Goal: Task Accomplishment & Management: Manage account settings

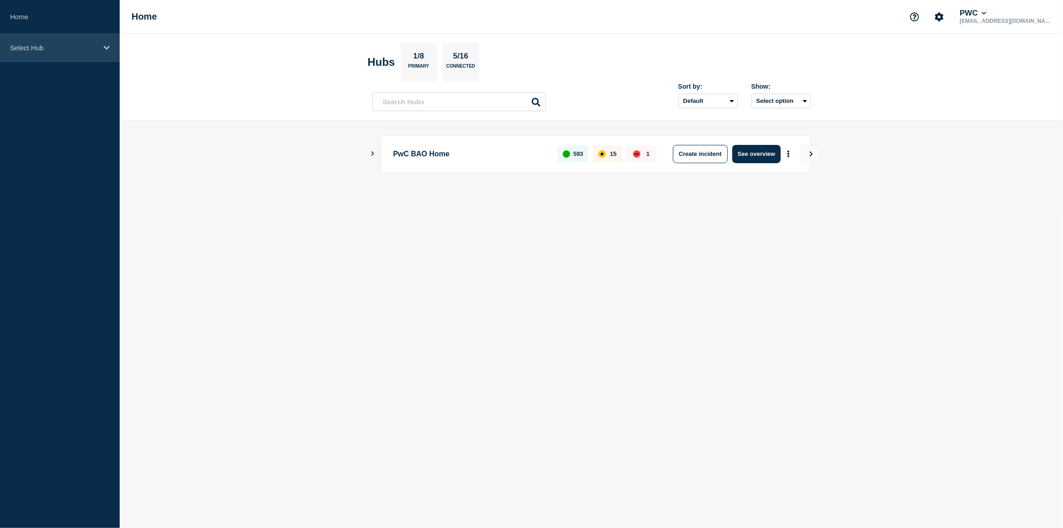
click at [103, 45] on div "Select Hub" at bounding box center [60, 48] width 120 height 28
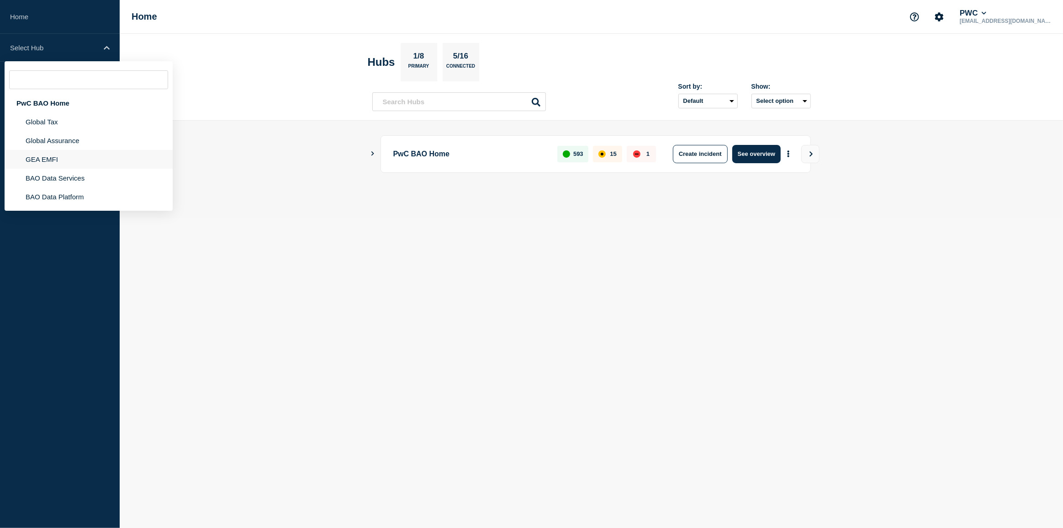
click at [50, 161] on li "GEA EMFI" at bounding box center [89, 159] width 168 height 19
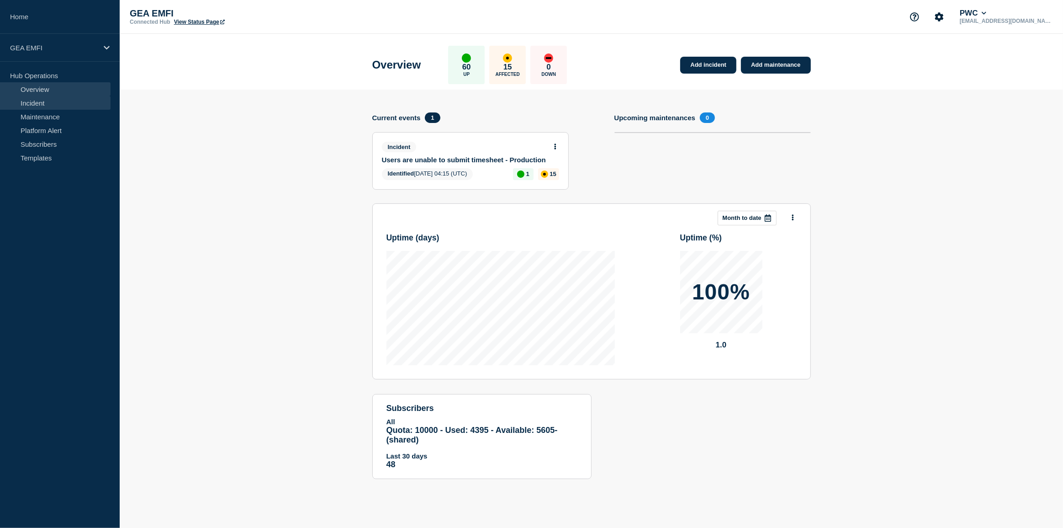
click at [35, 102] on link "Incident" at bounding box center [55, 103] width 111 height 14
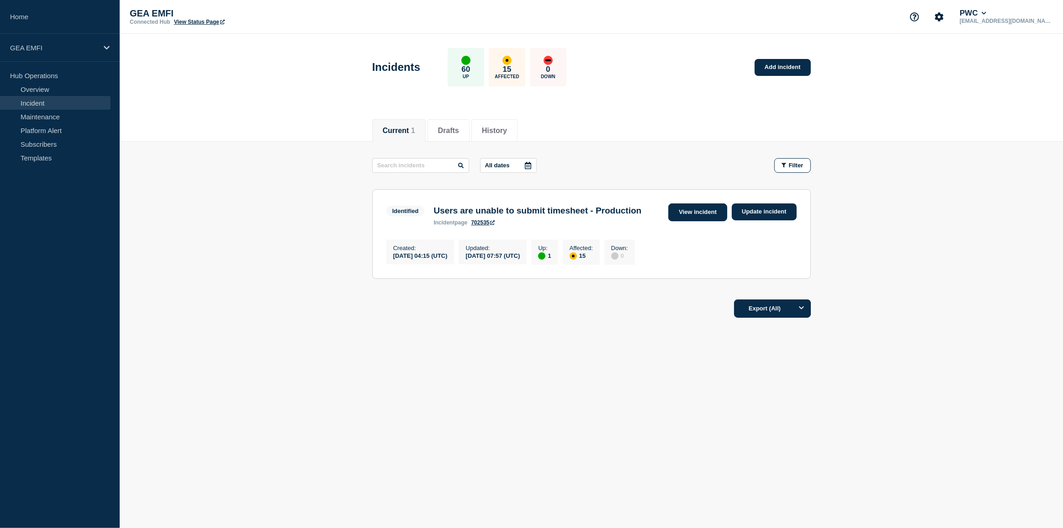
click at [687, 212] on link "View incident" at bounding box center [698, 212] width 59 height 18
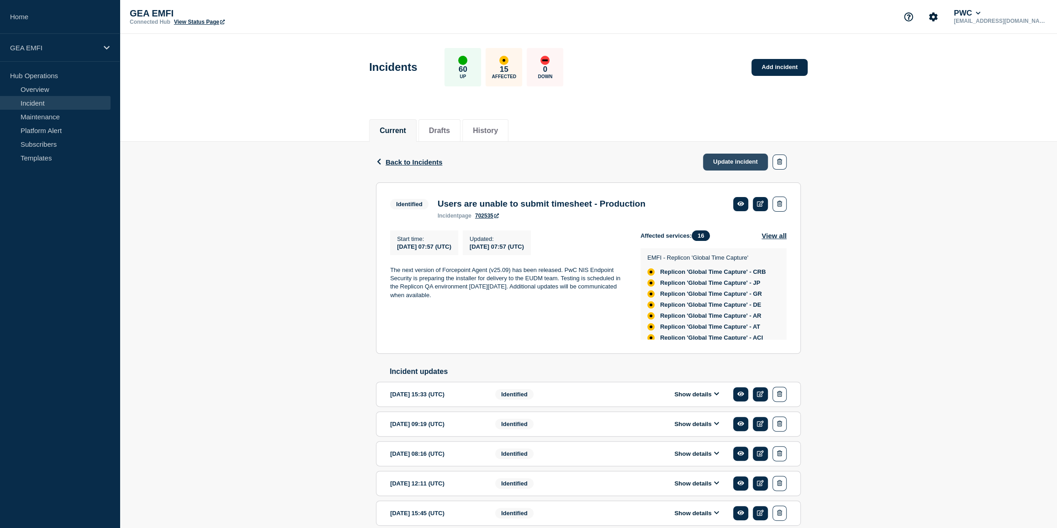
drag, startPoint x: 727, startPoint y: 163, endPoint x: 720, endPoint y: 165, distance: 7.1
click at [726, 163] on link "Update incident" at bounding box center [735, 162] width 65 height 17
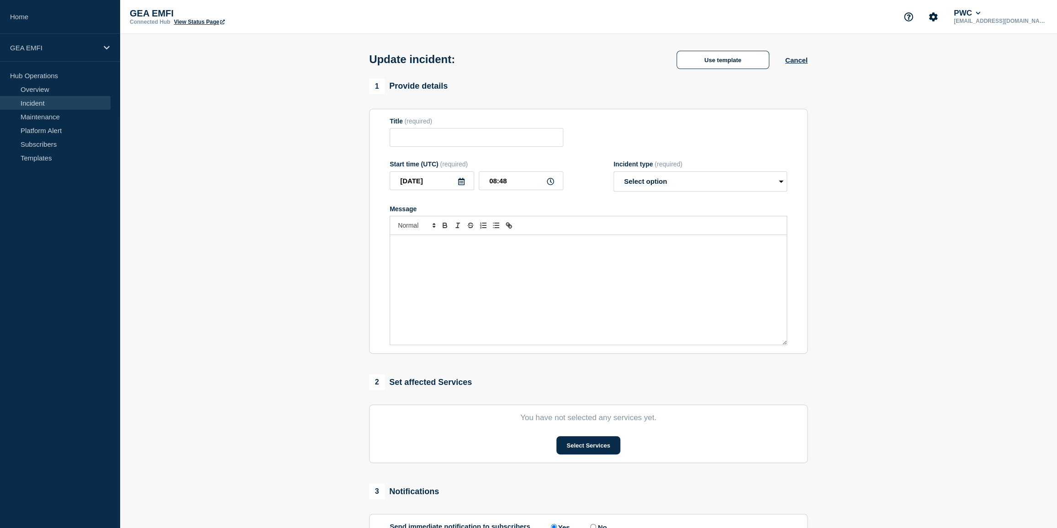
type input "Users are unable to submit timesheet - Production"
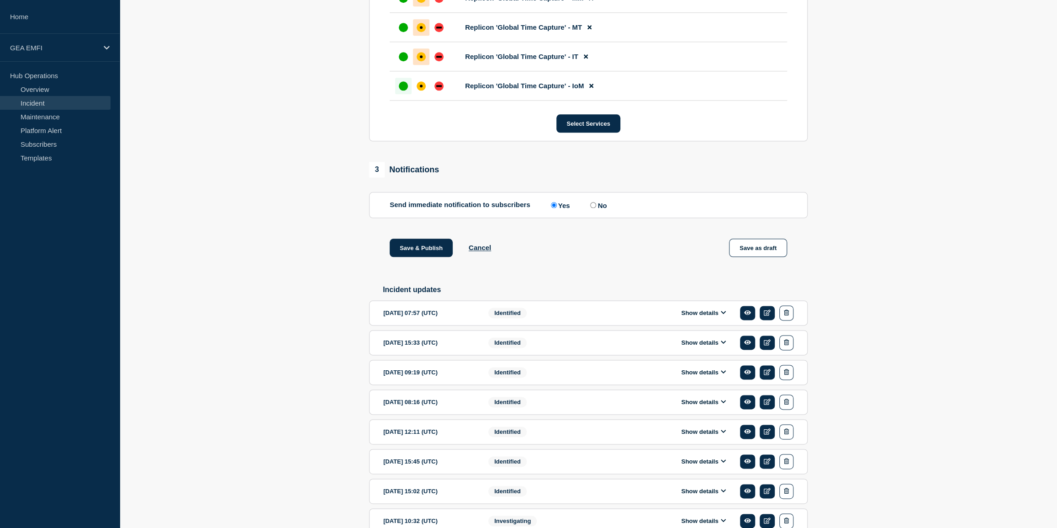
scroll to position [831, 0]
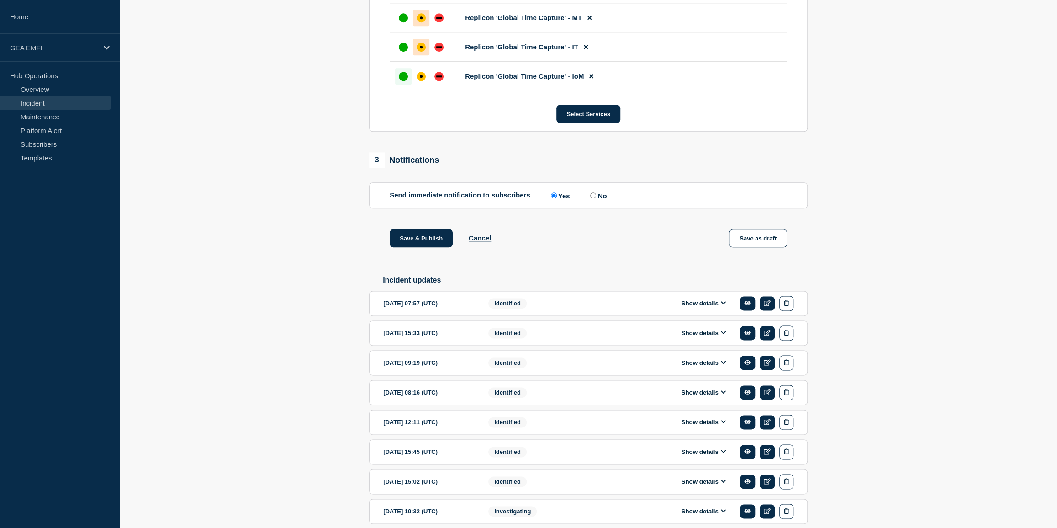
click at [721, 305] on icon at bounding box center [723, 303] width 5 height 6
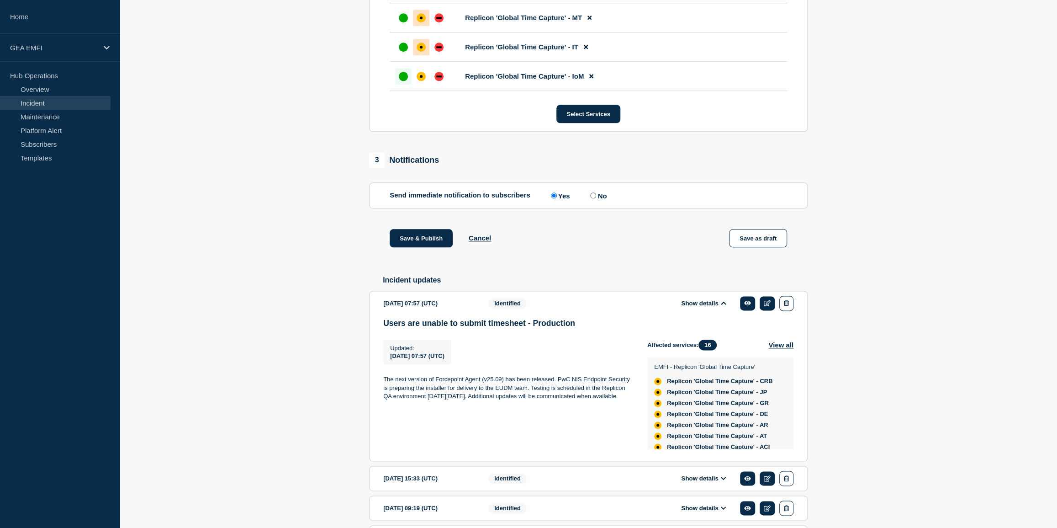
click at [408, 400] on p "The next version of Forcepoint Agent (v25.09) has been released. PwC NIS Endpoi…" at bounding box center [508, 387] width 250 height 25
drag, startPoint x: 395, startPoint y: 381, endPoint x: 504, endPoint y: 384, distance: 108.8
click at [504, 384] on p "The next version of Forcepoint Agent (v25.09) has been released. PwC NIS Endpoi…" at bounding box center [508, 387] width 250 height 25
copy p "next version of Forcepoint Agent (v25.09)"
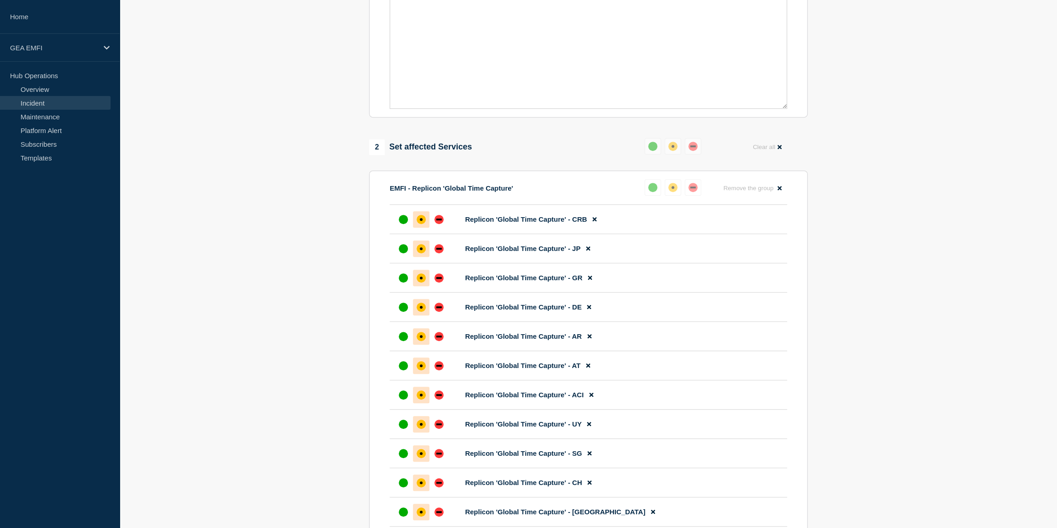
scroll to position [0, 0]
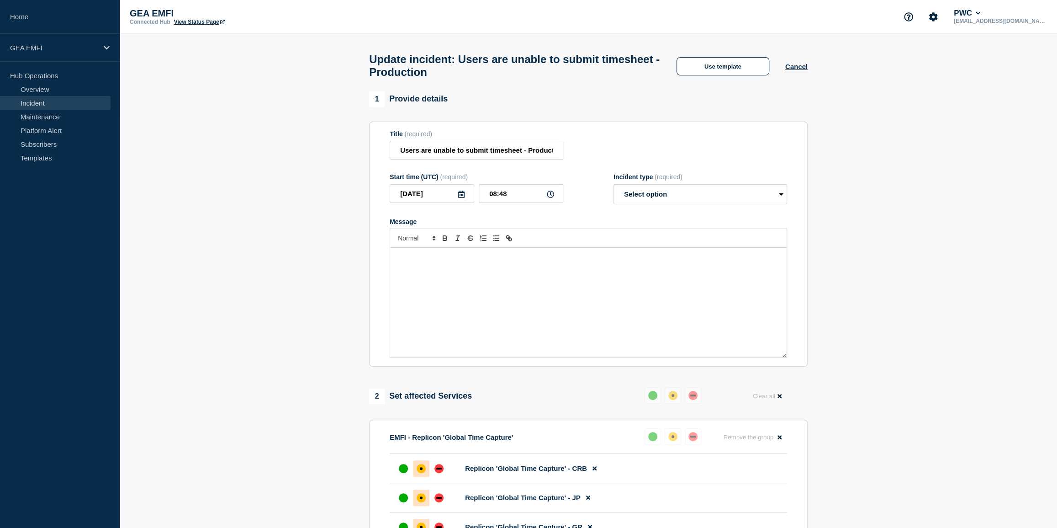
click at [478, 282] on div "Message" at bounding box center [588, 303] width 397 height 110
click at [712, 202] on select "Select option Investigating Identified Monitoring Resolved" at bounding box center [701, 194] width 174 height 20
select select "identified"
click at [614, 189] on select "Select option Investigating Identified Monitoring Resolved" at bounding box center [701, 194] width 174 height 20
click at [464, 269] on div "Message" at bounding box center [588, 303] width 397 height 110
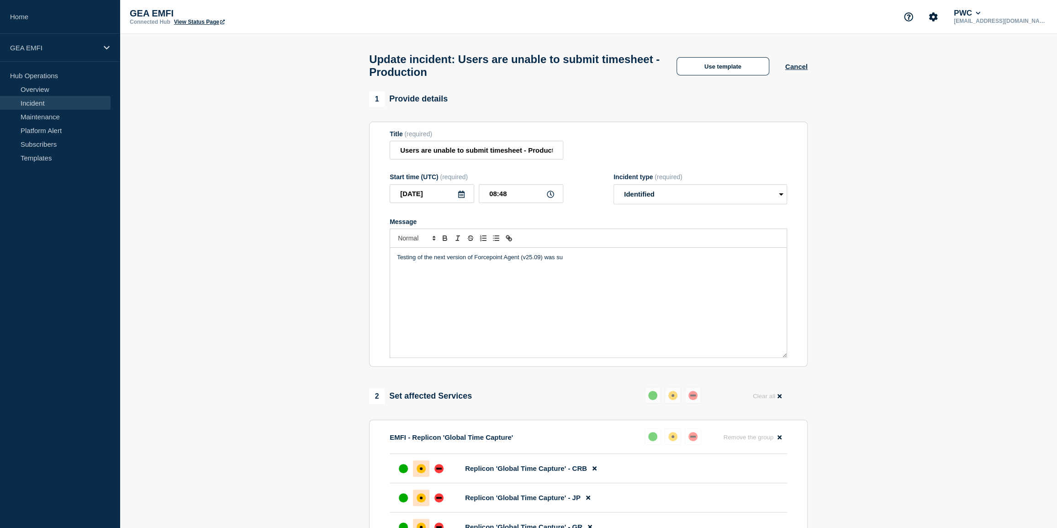
click at [580, 260] on p "Testing of the next version of Forcepoint Agent (v25.09) was su" at bounding box center [588, 257] width 383 height 8
click at [397, 261] on p "Testing of the next version of Forcepoint Agent (v25.09) was successfully" at bounding box center [588, 257] width 383 height 8
click at [411, 261] on p "The Testing of the next version of Forcepoint Agent (v25.09) was successfully" at bounding box center [588, 257] width 383 height 8
click at [606, 261] on p "The testing of the next version of Forcepoint Agent (v25.09) was successfully" at bounding box center [588, 257] width 383 height 8
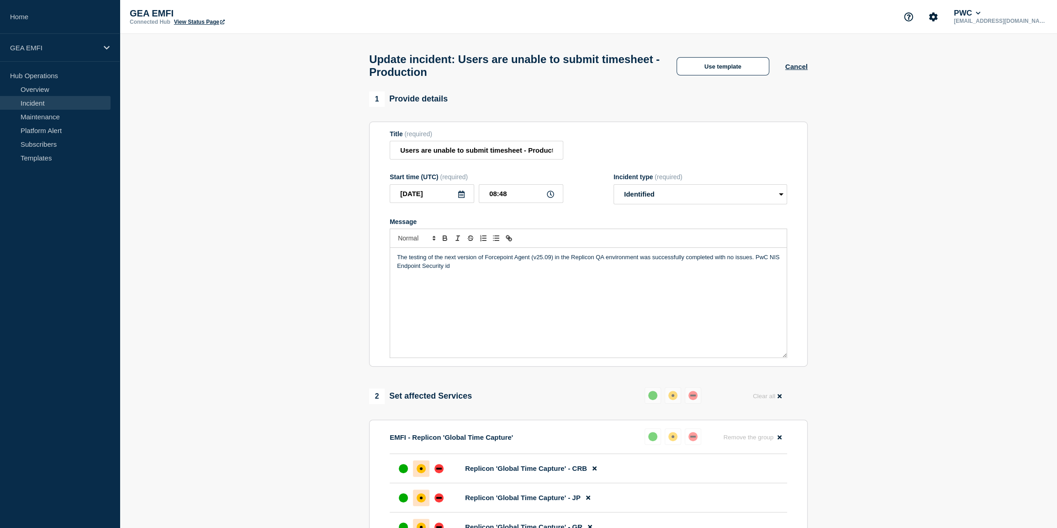
click at [606, 261] on p "The testing of the next version of Forcepoint Agent (v25.09) in the Replicon QA…" at bounding box center [588, 261] width 383 height 17
click at [514, 270] on p "The testing of the next version of Forcepoint Agent (v25.09) in the Replicon QA…" at bounding box center [588, 261] width 383 height 17
drag, startPoint x: 726, startPoint y: 274, endPoint x: 397, endPoint y: 263, distance: 329.7
click at [397, 263] on p "The testing of the next version of Forcepoint Agent (v25.09) in the Replicon QA…" at bounding box center [588, 261] width 383 height 17
copy p "The testing of the next version of Forcepoint Agent (v25.09) in the Replicon QA…"
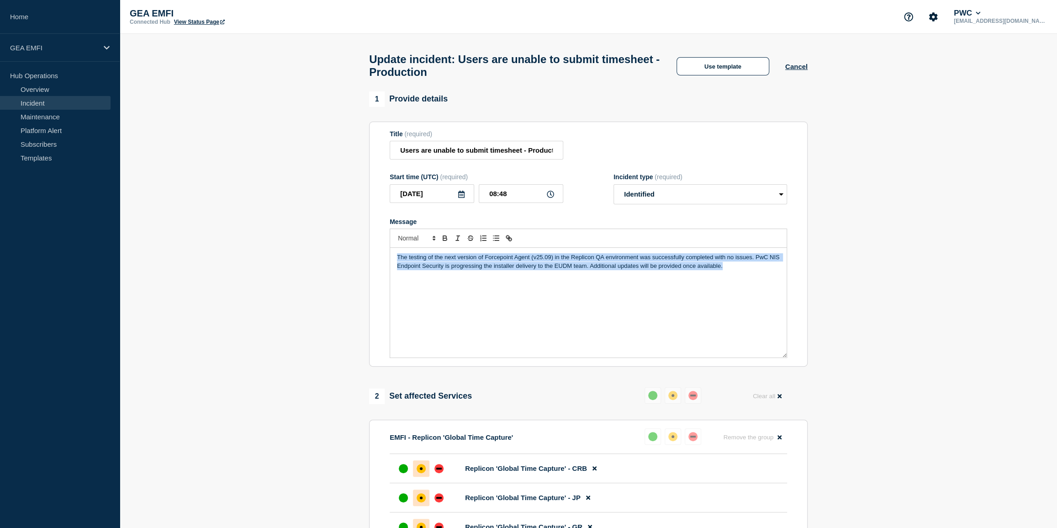
click at [430, 310] on div "The testing of the next version of Forcepoint Agent (v25.09) in the Replicon QA…" at bounding box center [588, 303] width 397 height 110
drag, startPoint x: 737, startPoint y: 274, endPoint x: 377, endPoint y: 264, distance: 360.3
click at [377, 264] on section "Title (required) Users are unable to submit timesheet - Production Start time (…" at bounding box center [588, 244] width 439 height 245
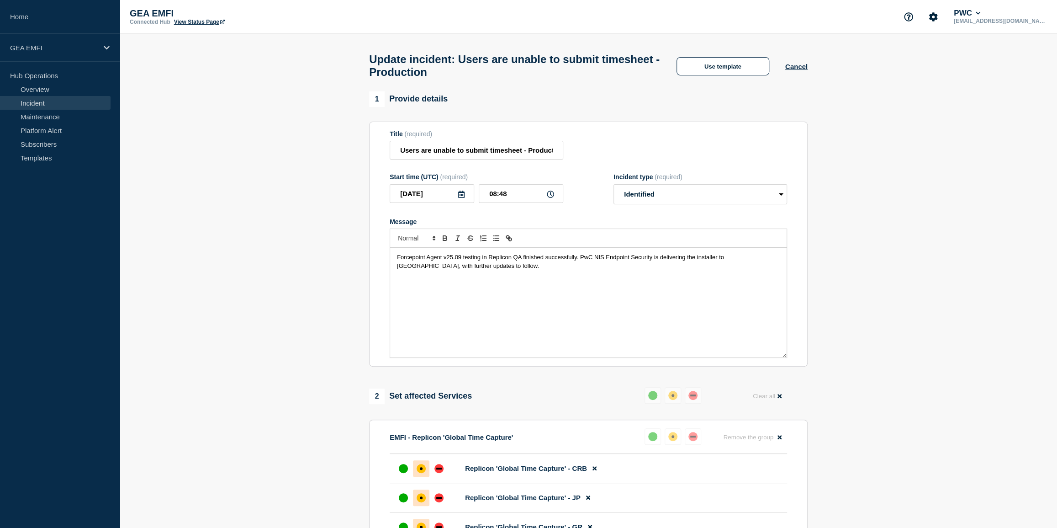
click at [489, 260] on span "Forcepoint Agent v25.09 testing in Replicon QA finished successfully. PwC NIS E…" at bounding box center [561, 261] width 329 height 15
click at [553, 264] on span "Forcepoint Agent v25.09 testing in the Replicon QA finished successfully. PwC N…" at bounding box center [566, 261] width 339 height 15
click at [605, 264] on span "Forcepoint Agent v25.09 testing in the Replicon QA was completed successfully. …" at bounding box center [576, 261] width 358 height 15
click at [606, 264] on span "Forcepoint Agent v25.09 testing in the Replicon QA was completed successfully. …" at bounding box center [576, 261] width 358 height 15
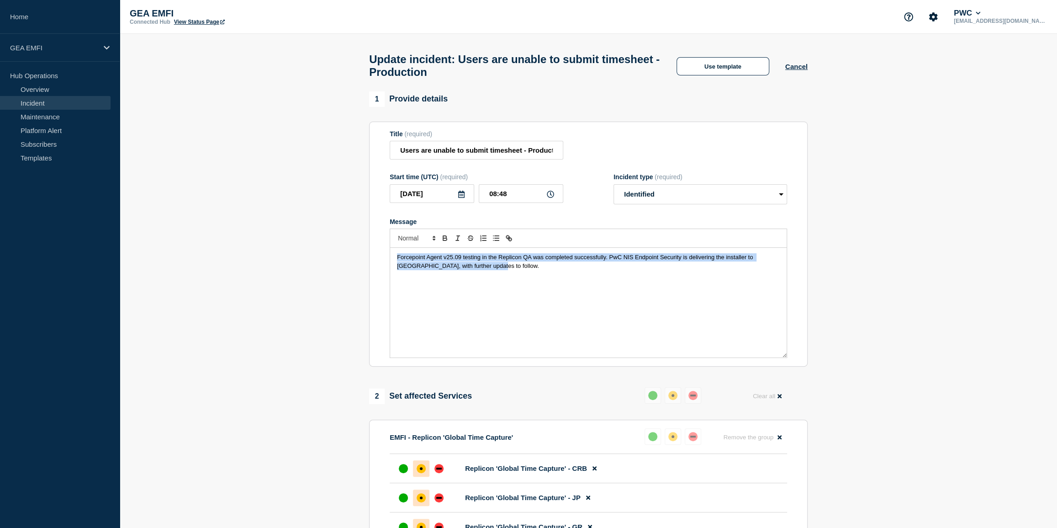
drag, startPoint x: 645, startPoint y: 276, endPoint x: 640, endPoint y: 276, distance: 4.6
click at [645, 276] on div "Forcepoint Agent v25.09 testing in the Replicon QA was completed successfully. …" at bounding box center [588, 303] width 397 height 110
click at [607, 265] on span "Forcepoint Agent v25.09 testing in the Replicon QA was completed successfully. …" at bounding box center [576, 261] width 358 height 15
click at [605, 265] on span "Forcepoint Agent v25.09 testing in the Replicon QA was completed successfully. …" at bounding box center [576, 261] width 358 height 15
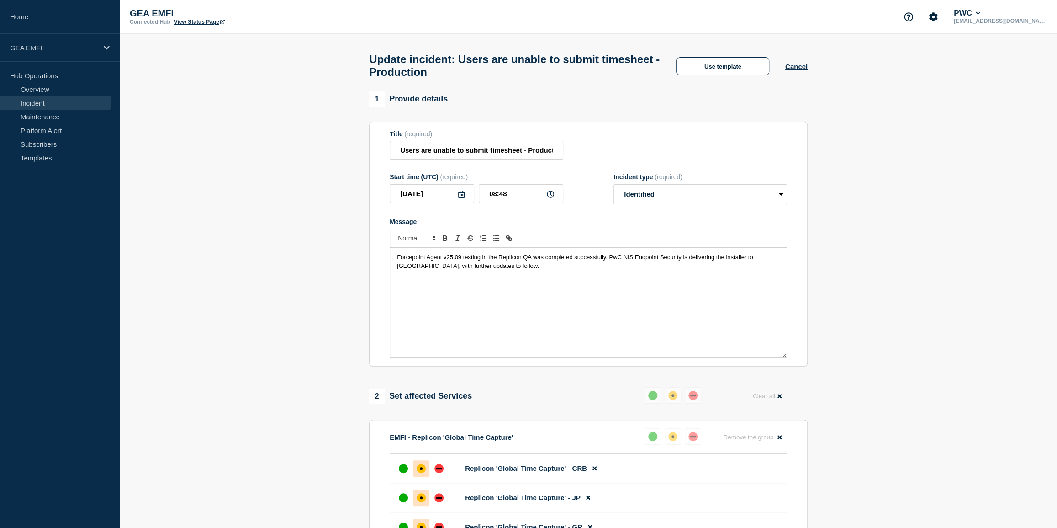
click at [605, 265] on span "Forcepoint Agent v25.09 testing in the Replicon QA was completed successfully. …" at bounding box center [576, 261] width 358 height 15
click at [766, 265] on span "Forcepoint Agent v25.09 testing in the Replicon QA was completed successfully l…" at bounding box center [581, 261] width 369 height 15
click at [753, 263] on span "Forcepoint Agent v25.09 testing in the Replicon QA was completed successfully l…" at bounding box center [581, 261] width 369 height 15
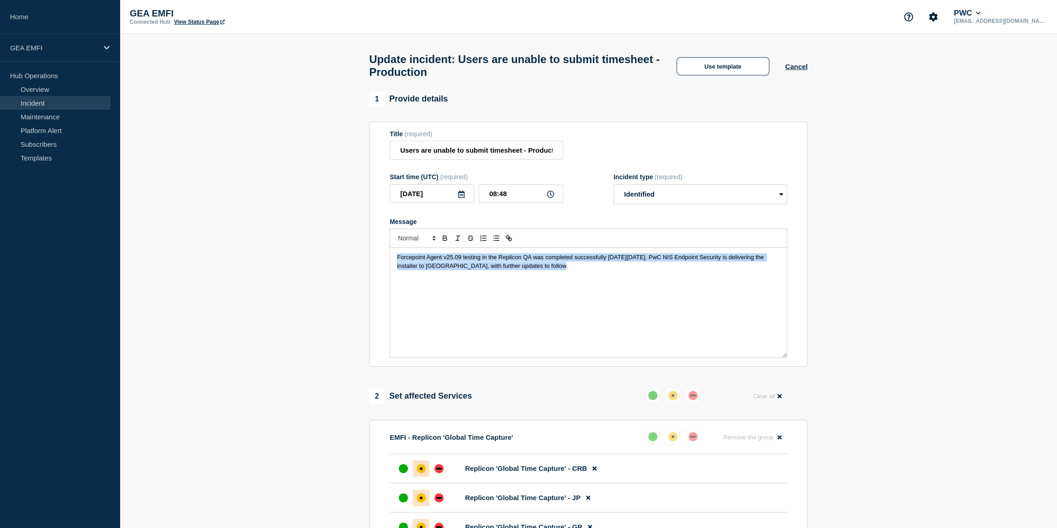
click at [753, 263] on span "Forcepoint Agent v25.09 testing in the Replicon QA was completed successfully l…" at bounding box center [581, 261] width 369 height 15
click at [524, 269] on span "Forcepoint Agent v25.09 testing in the Replicon QA was completed successfully l…" at bounding box center [584, 261] width 374 height 15
click at [543, 269] on span "Forcepoint Agent v25.09 testing in the Replicon QA was completed successfully l…" at bounding box center [584, 261] width 374 height 15
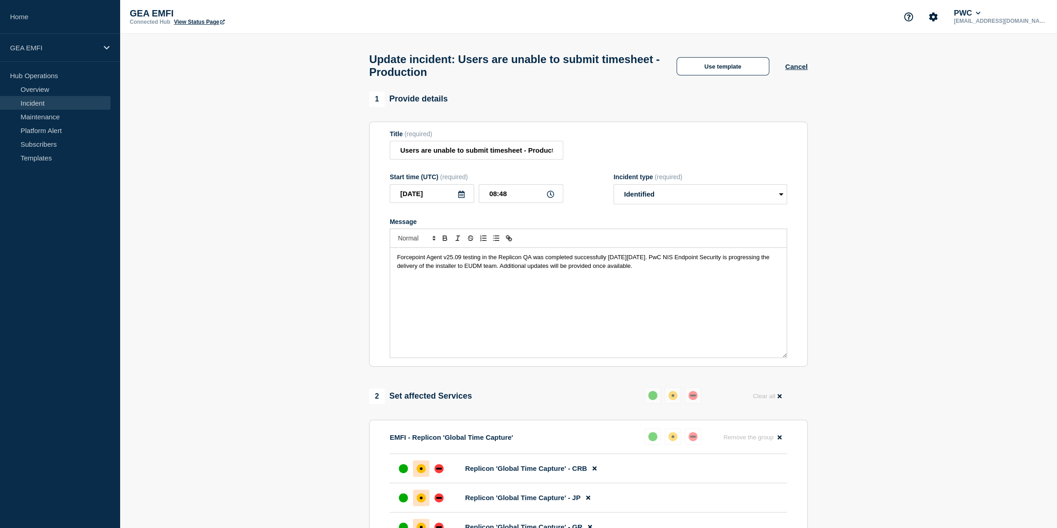
click at [690, 270] on p "Forcepoint Agent v25.09 testing in the Replicon QA was completed successfully l…" at bounding box center [588, 261] width 383 height 17
drag, startPoint x: 690, startPoint y: 273, endPoint x: 415, endPoint y: 273, distance: 275.1
click at [415, 270] on p "Forcepoint Agent v25.09 testing in the Replicon QA was completed successfully l…" at bounding box center [588, 261] width 383 height 17
drag, startPoint x: 397, startPoint y: 270, endPoint x: 443, endPoint y: 283, distance: 47.6
click at [397, 264] on span "Forcepoint Agent v25.09 testing in the Replicon QA was completed successfully l…" at bounding box center [584, 261] width 374 height 15
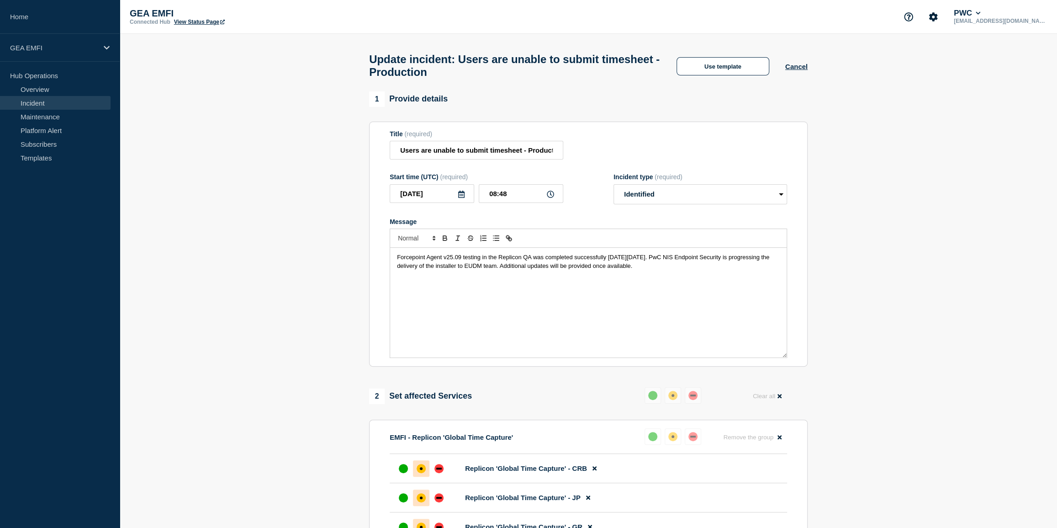
click at [555, 308] on div "Forcepoint Agent v25.09 testing in the Replicon QA was completed successfully l…" at bounding box center [588, 303] width 397 height 110
click at [681, 270] on p "Forcepoint Agent v25.09 testing in the Replicon QA was completed successfully l…" at bounding box center [588, 261] width 383 height 17
drag, startPoint x: 681, startPoint y: 274, endPoint x: 397, endPoint y: 263, distance: 284.9
click at [397, 263] on p "Forcepoint Agent v25.09 testing in the Replicon QA was completed successfully l…" at bounding box center [588, 261] width 383 height 17
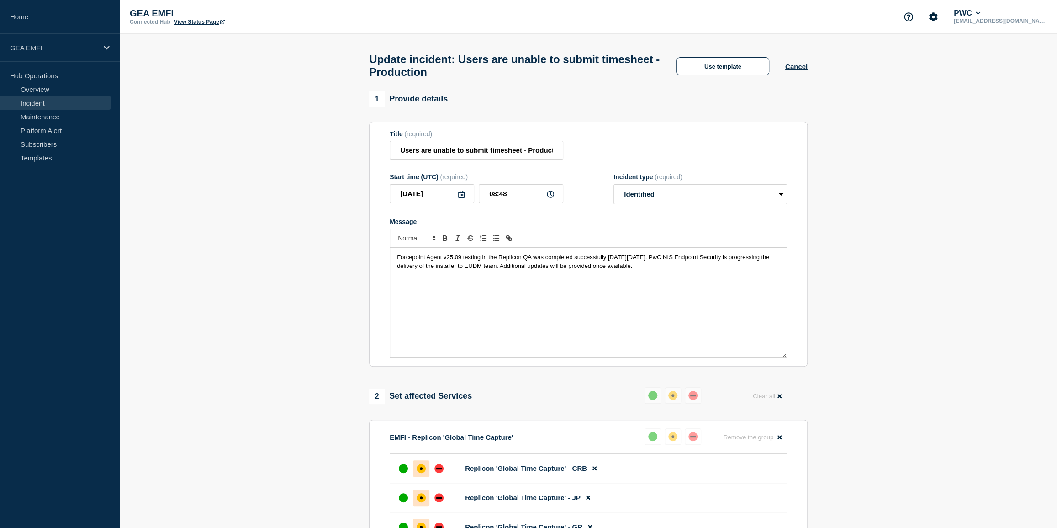
copy span "Forcepoint Agent v25.09 testing in the Replicon QA was completed successfully l…"
click at [415, 305] on div "Forcepoint Agent v25.09 testing in the Replicon QA was completed successfully l…" at bounding box center [588, 303] width 397 height 110
drag, startPoint x: 561, startPoint y: 303, endPoint x: 567, endPoint y: 302, distance: 6.2
click at [567, 302] on div "Forcepoint Agent v25.09 testing in the Replicon QA was completed successfully l…" at bounding box center [588, 303] width 397 height 110
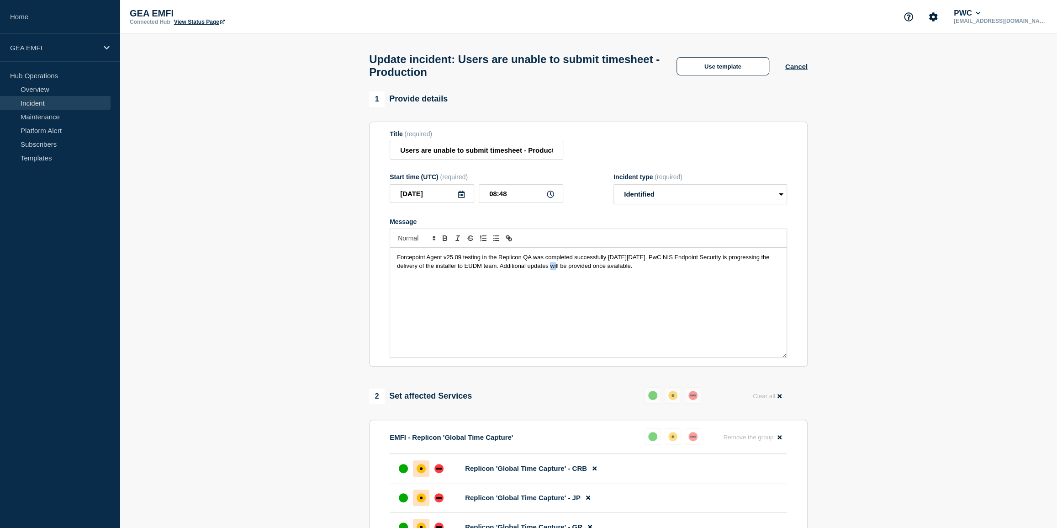
drag, startPoint x: 657, startPoint y: 277, endPoint x: 664, endPoint y: 282, distance: 8.5
click at [658, 277] on div "Forcepoint Agent v25.09 testing in the Replicon QA was completed successfully l…" at bounding box center [588, 303] width 397 height 110
click at [659, 280] on div "Forcepoint Agent v25.09 testing in the Replicon QA was completed successfully l…" at bounding box center [588, 303] width 397 height 110
click at [678, 270] on p "Forcepoint Agent v25.09 testing in the Replicon QA was completed successfully l…" at bounding box center [588, 261] width 383 height 17
click at [680, 270] on p "Forcepoint Agent v25.09 testing in the Replicon QA was completed successfully l…" at bounding box center [588, 261] width 383 height 17
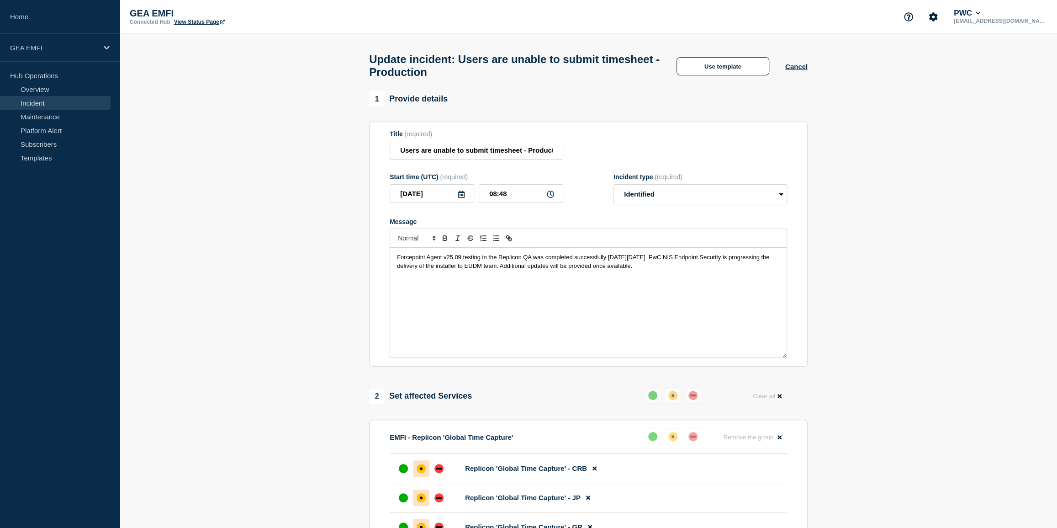
click at [643, 270] on p "Forcepoint Agent v25.09 testing in the Replicon QA was completed successfully l…" at bounding box center [588, 261] width 383 height 17
drag, startPoint x: 559, startPoint y: 271, endPoint x: 397, endPoint y: 263, distance: 162.4
click at [397, 263] on span "Forcepoint Agent v25.09 testing in the Replicon QA was completed successfully l…" at bounding box center [584, 261] width 374 height 15
copy span "Forcepoint Agent v25.09 testing in the Replicon QA was completed successfully l…"
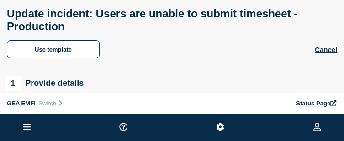
click at [0, 0] on div "GEA EMFI Connected Hub View Status Page PWC oluwaseun.oniwinde@pwc.com" at bounding box center [0, 0] width 0 height 0
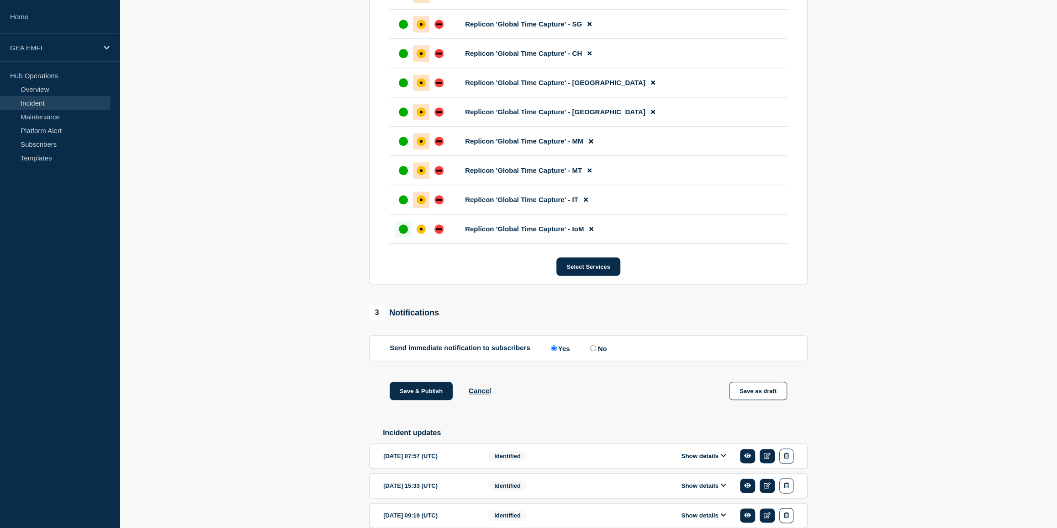
scroll to position [789, 0]
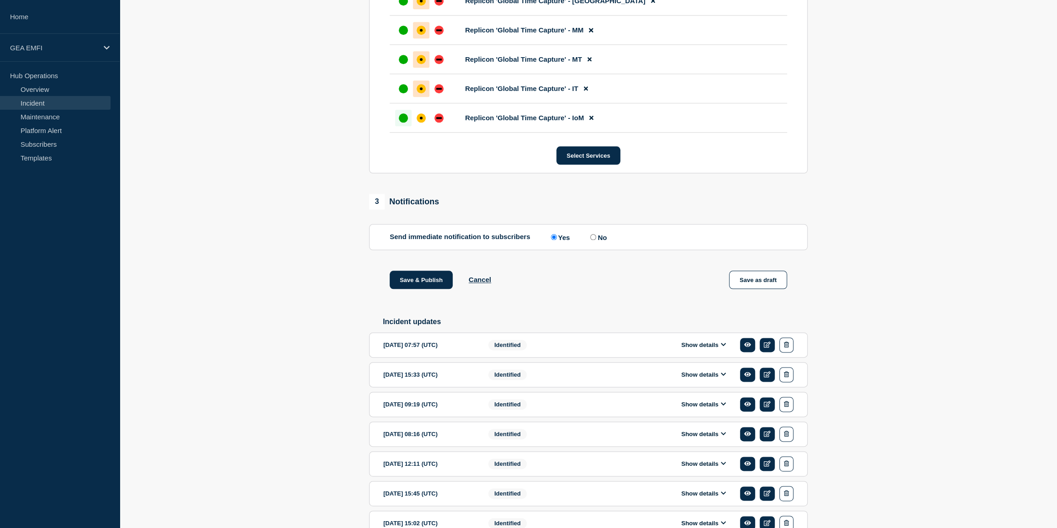
click at [725, 347] on icon at bounding box center [723, 344] width 5 height 6
click at [722, 347] on icon at bounding box center [723, 344] width 5 height 6
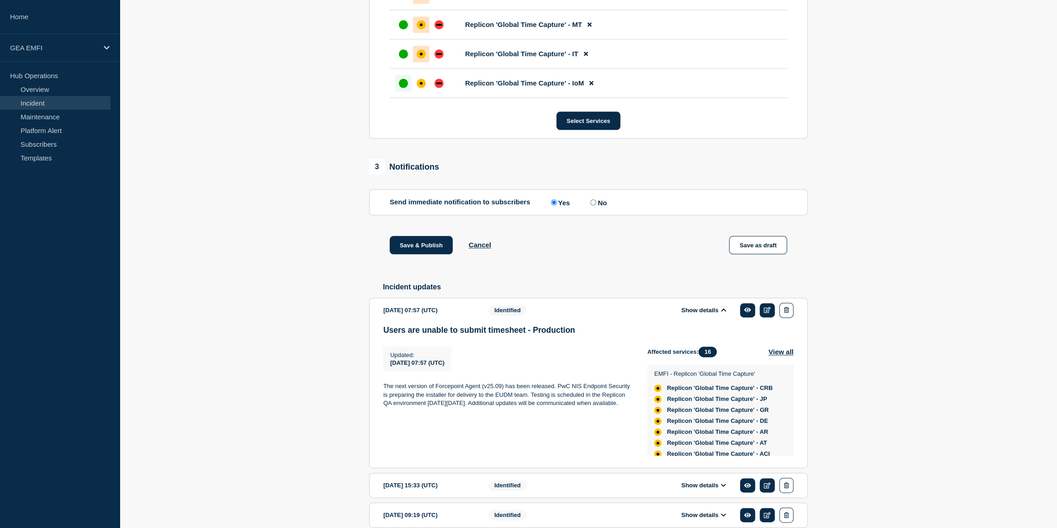
scroll to position [872, 0]
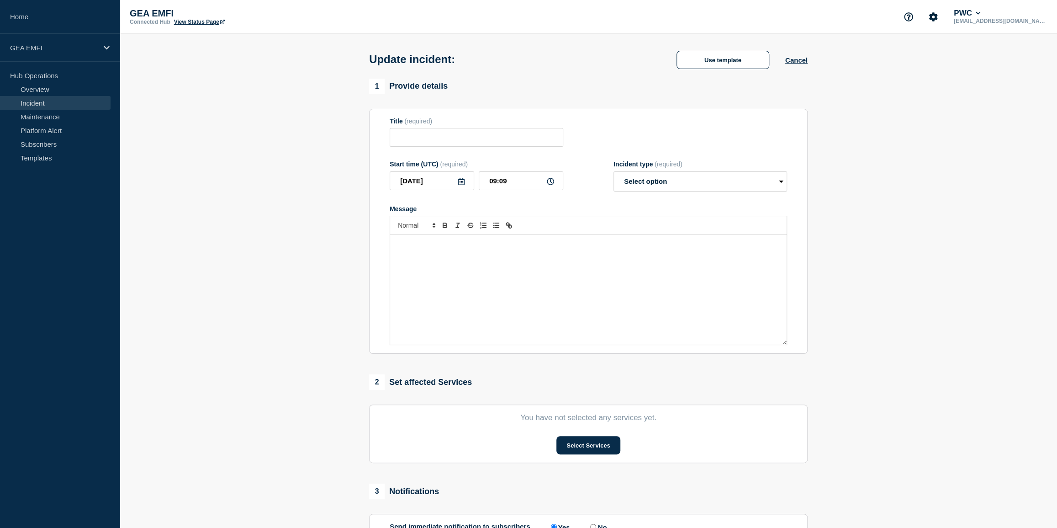
type input "Users are unable to submit timesheet - Production"
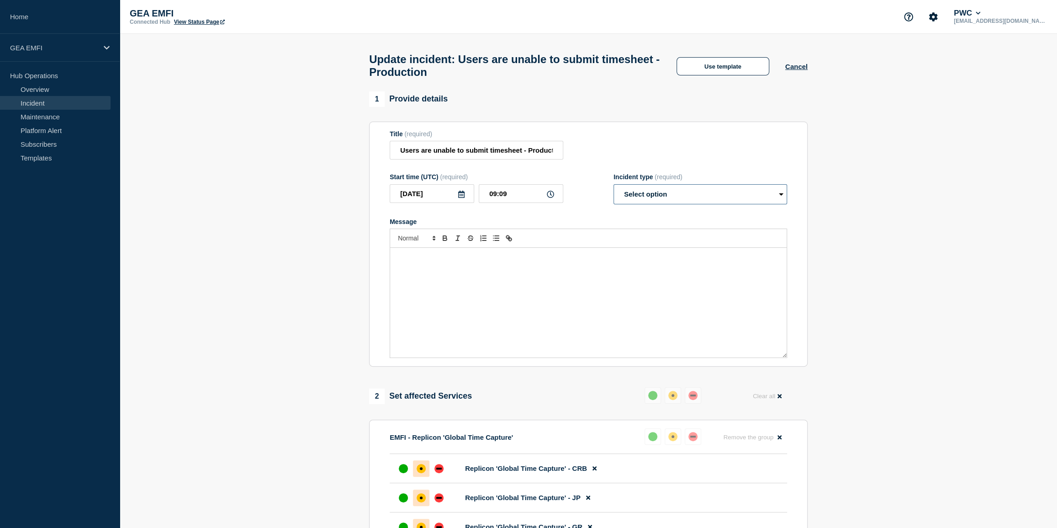
click at [665, 204] on select "Select option Investigating Identified Monitoring Resolved" at bounding box center [701, 194] width 174 height 20
select select "identified"
click at [614, 189] on select "Select option Investigating Identified Monitoring Resolved" at bounding box center [701, 194] width 174 height 20
click at [599, 269] on div "Message" at bounding box center [588, 303] width 397 height 110
click at [645, 332] on div "Forcepoint Agent v25.09 testing in the Replicon QA was successfully completed l…" at bounding box center [588, 303] width 397 height 110
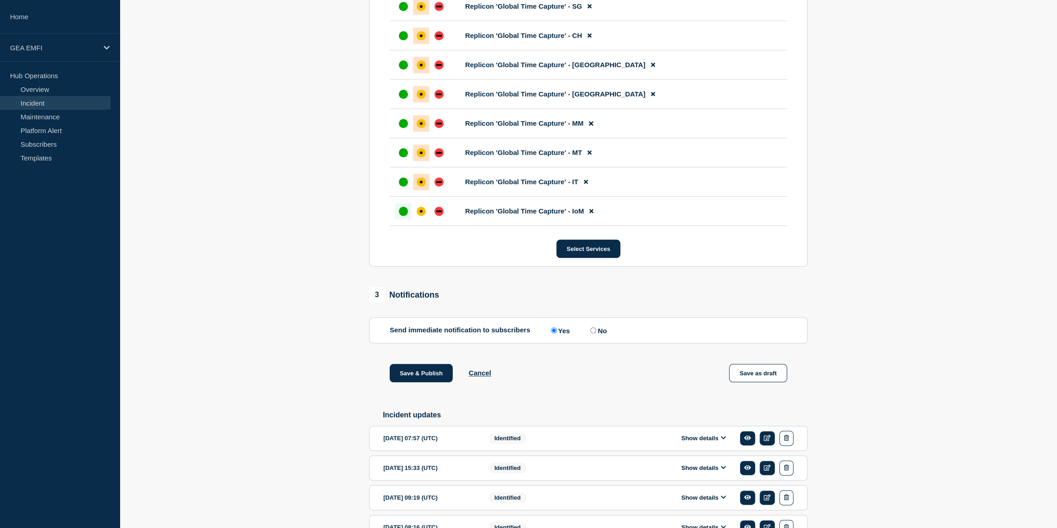
scroll to position [706, 0]
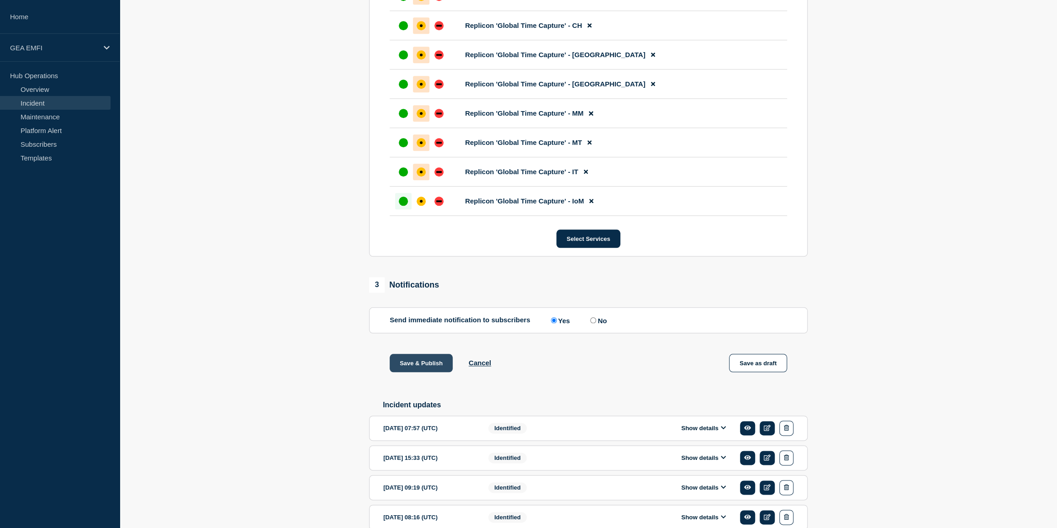
click at [425, 363] on button "Save & Publish" at bounding box center [421, 363] width 63 height 18
